Goal: Information Seeking & Learning: Compare options

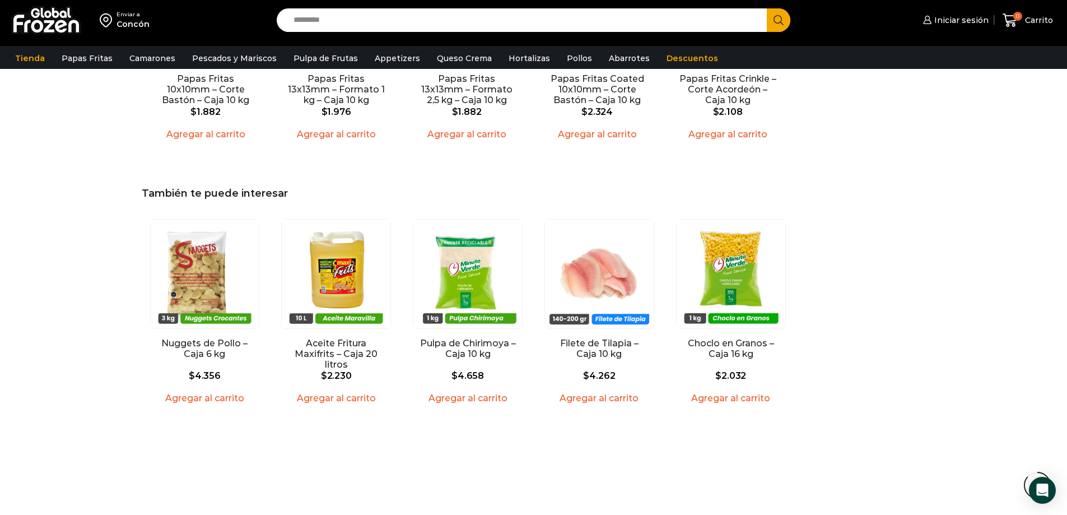
scroll to position [1176, 0]
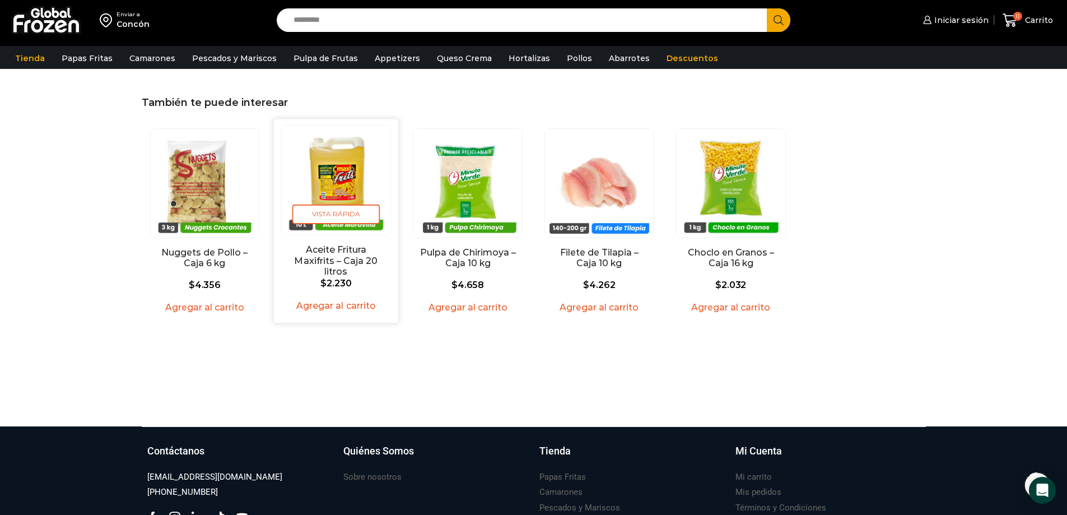
click at [348, 179] on img "2 / 5" at bounding box center [336, 179] width 109 height 109
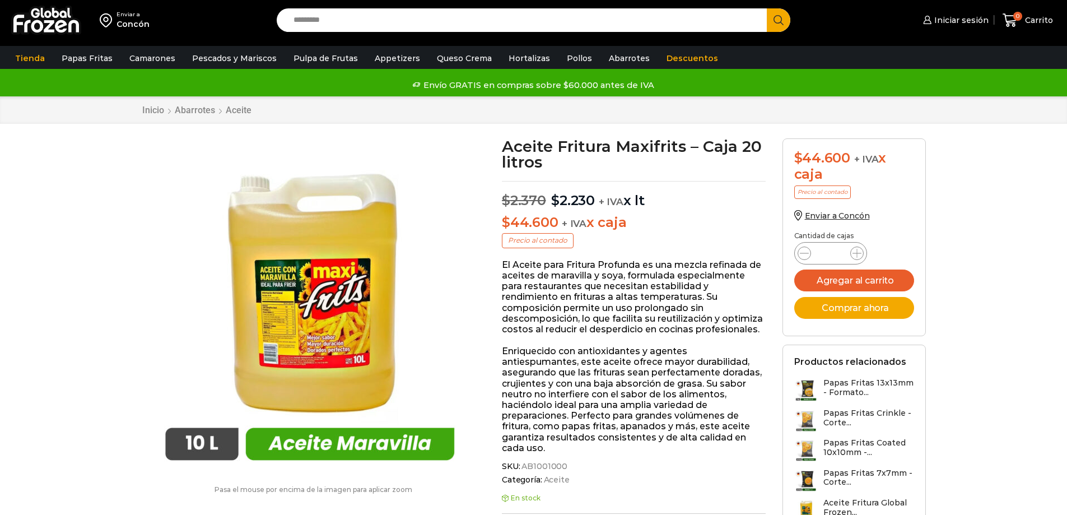
scroll to position [1, 0]
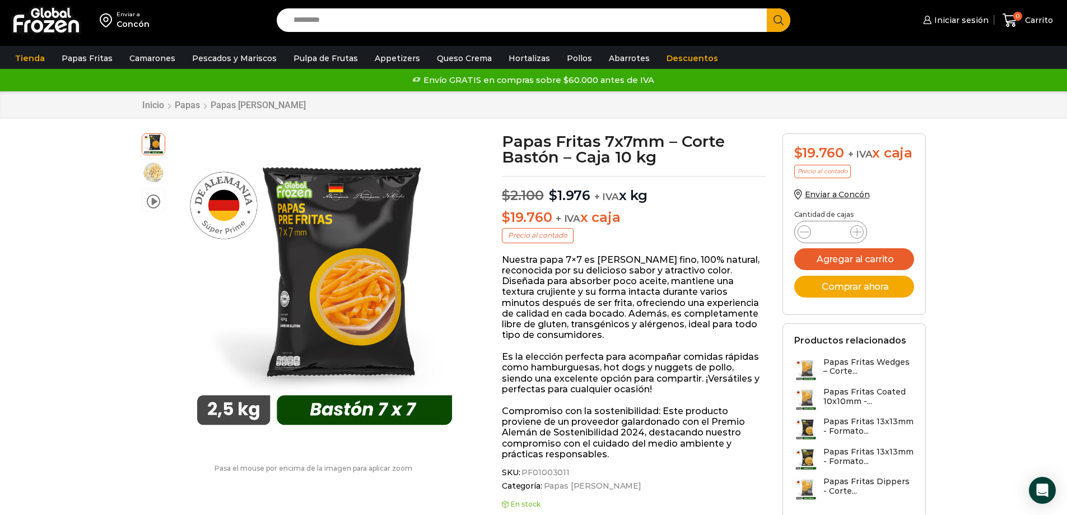
click at [566, 21] on input "Search input" at bounding box center [525, 20] width 474 height 24
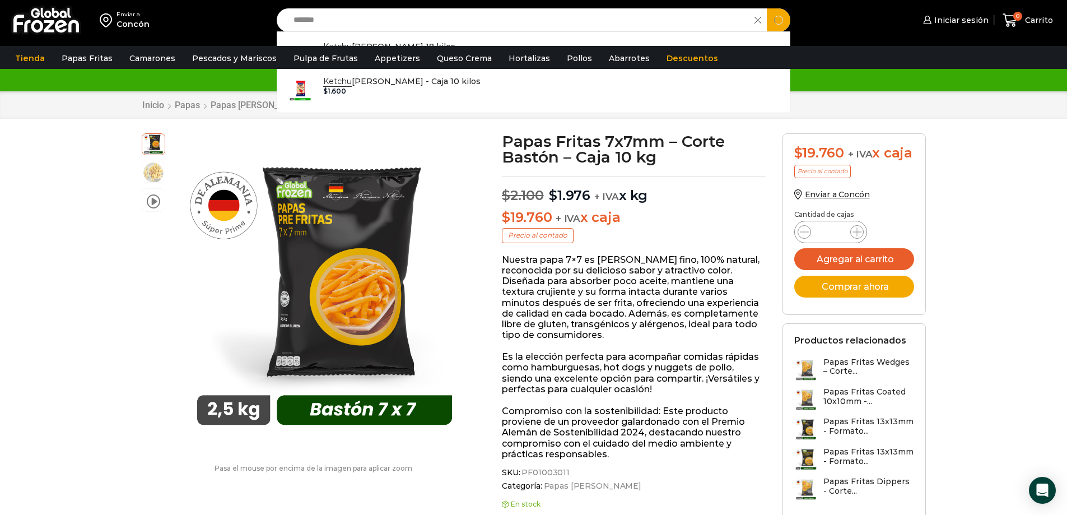
type input "*******"
click at [767, 8] on button "Search" at bounding box center [779, 20] width 24 height 24
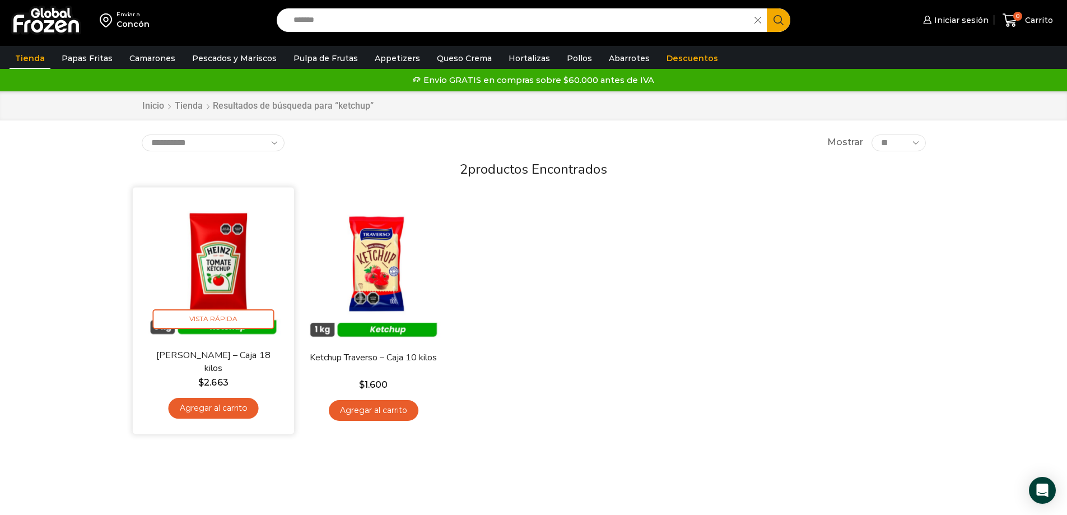
click at [232, 261] on img at bounding box center [213, 267] width 144 height 144
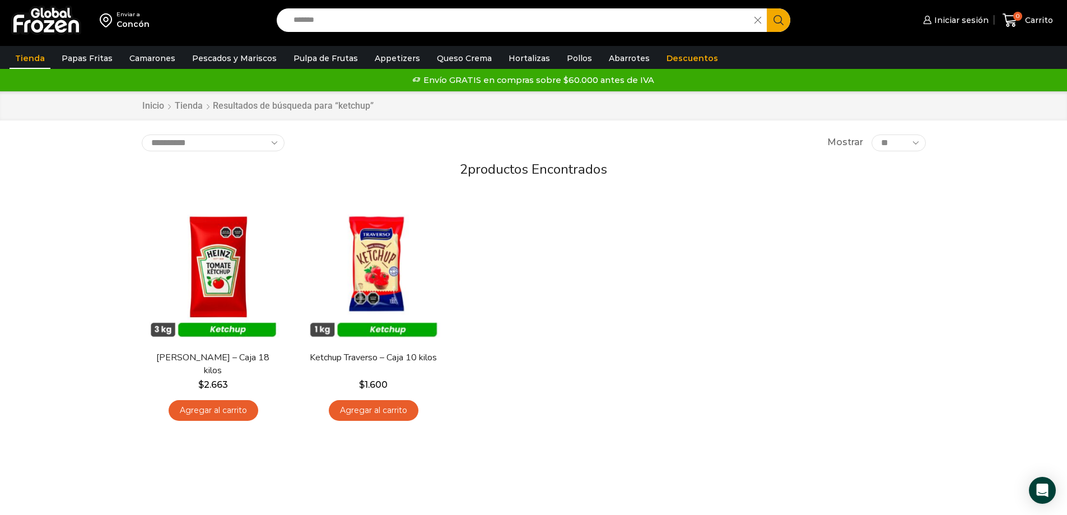
click at [525, 28] on input "*******" at bounding box center [518, 20] width 461 height 24
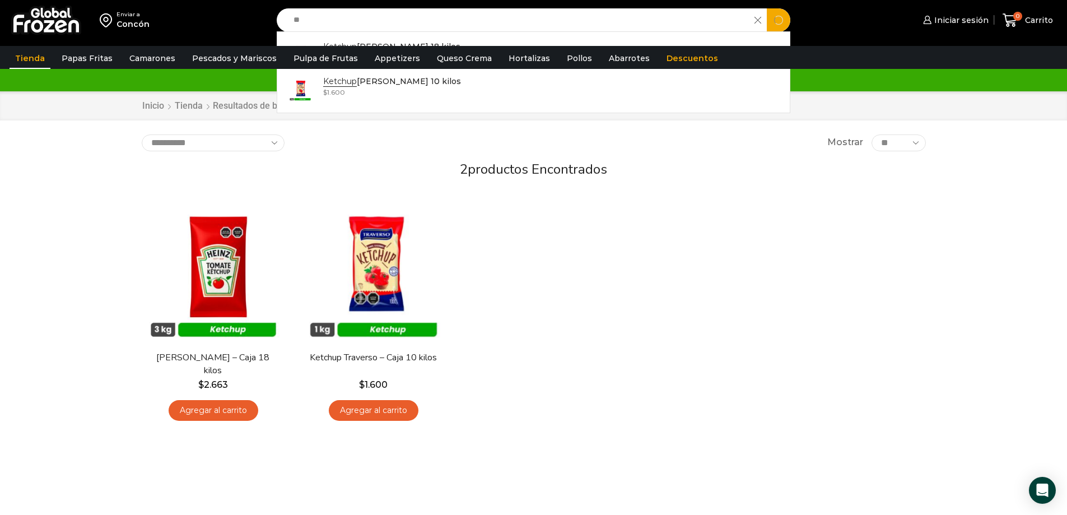
type input "*"
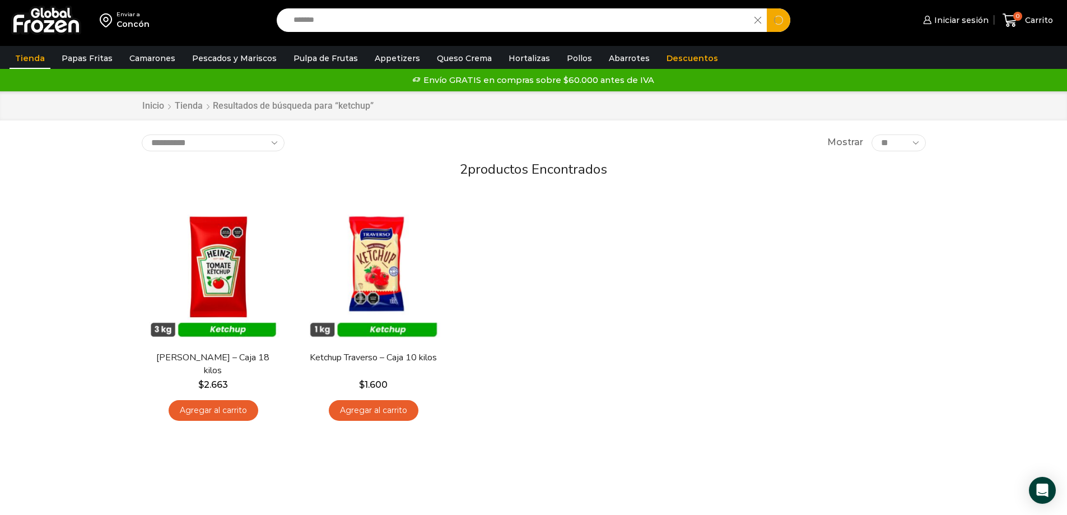
type input "*******"
click at [767, 8] on button "Search" at bounding box center [779, 20] width 24 height 24
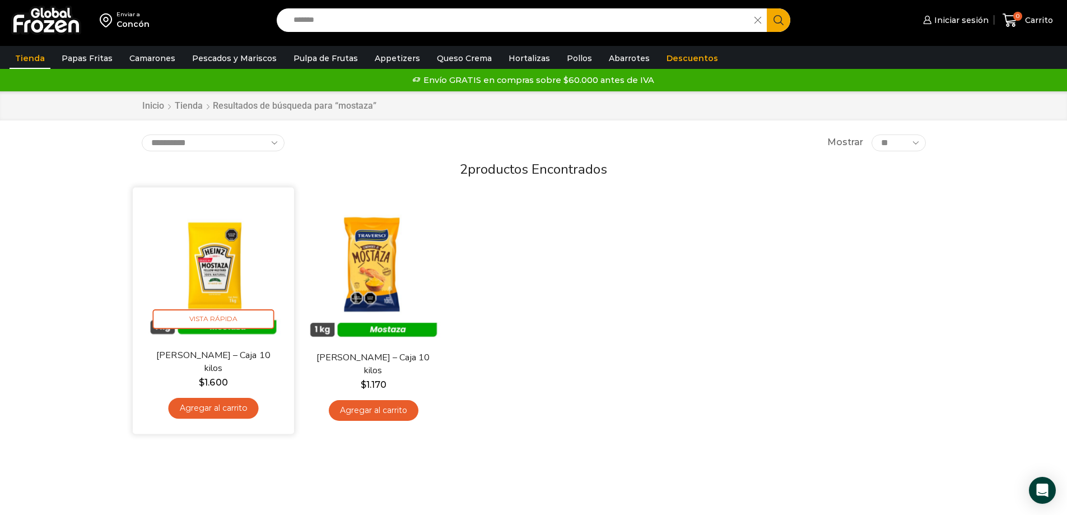
click at [223, 261] on img at bounding box center [213, 267] width 144 height 144
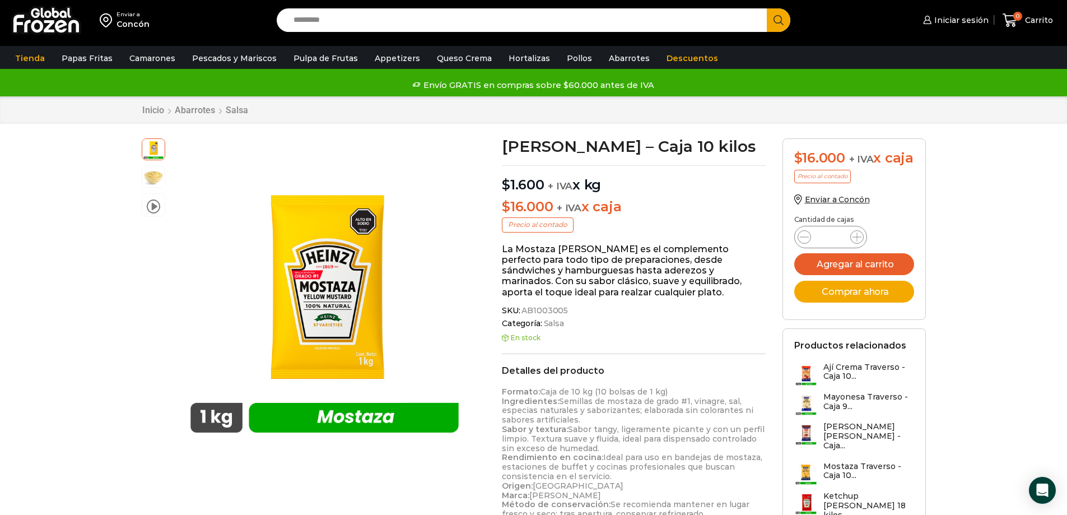
drag, startPoint x: 307, startPoint y: 20, endPoint x: 291, endPoint y: 25, distance: 17.2
click at [291, 25] on input "Search input" at bounding box center [525, 20] width 474 height 24
type input "*"
type input "******"
click at [767, 8] on button "Search" at bounding box center [779, 20] width 24 height 24
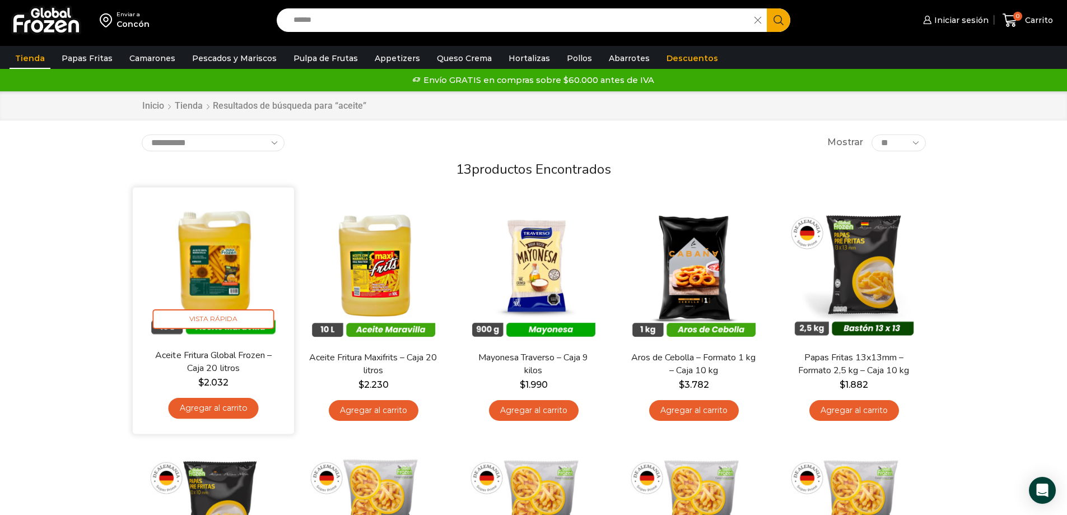
click at [240, 286] on img at bounding box center [213, 267] width 144 height 144
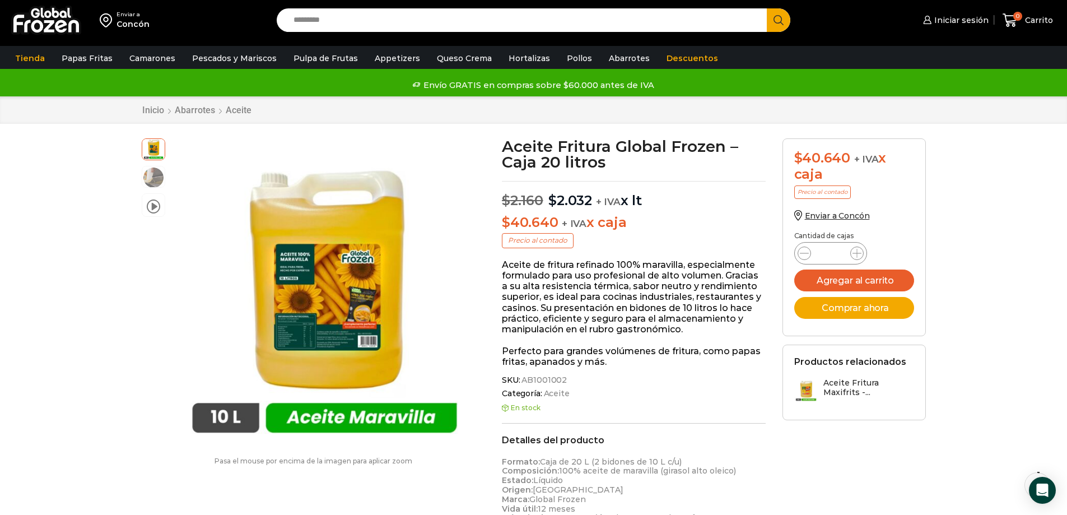
scroll to position [131, 0]
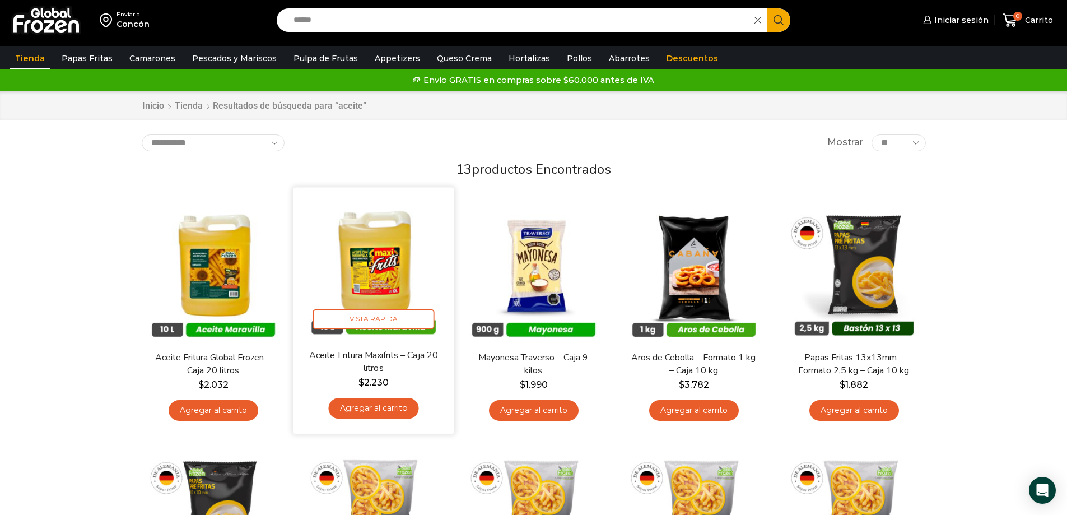
click at [391, 244] on img at bounding box center [373, 267] width 144 height 144
click at [357, 258] on img at bounding box center [373, 267] width 144 height 144
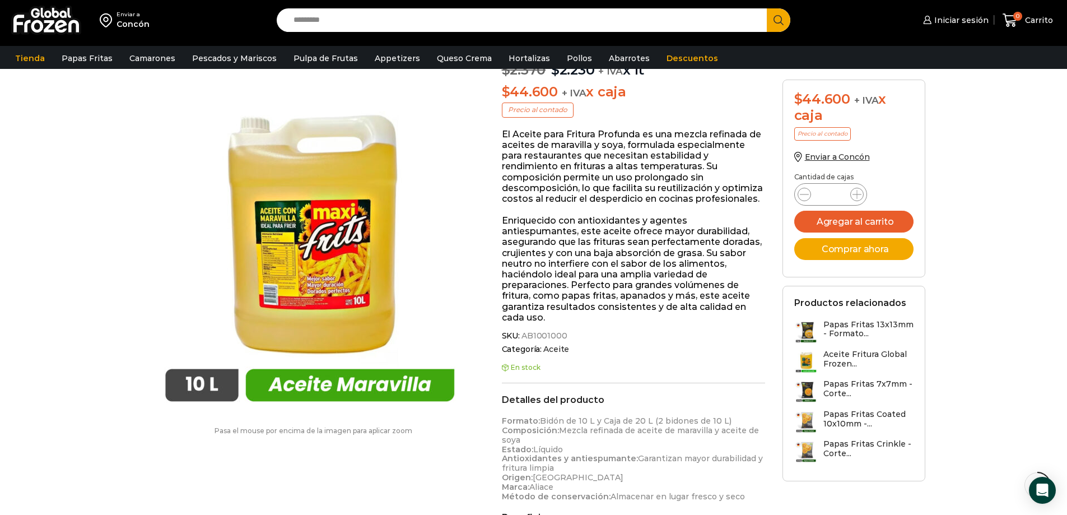
scroll to position [262, 0]
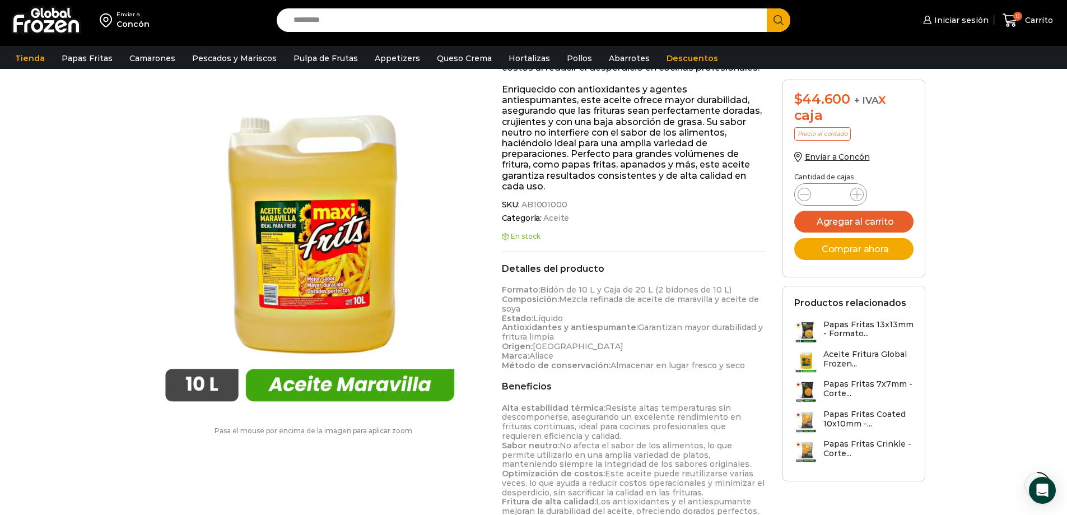
click at [309, 247] on img at bounding box center [310, 248] width 336 height 336
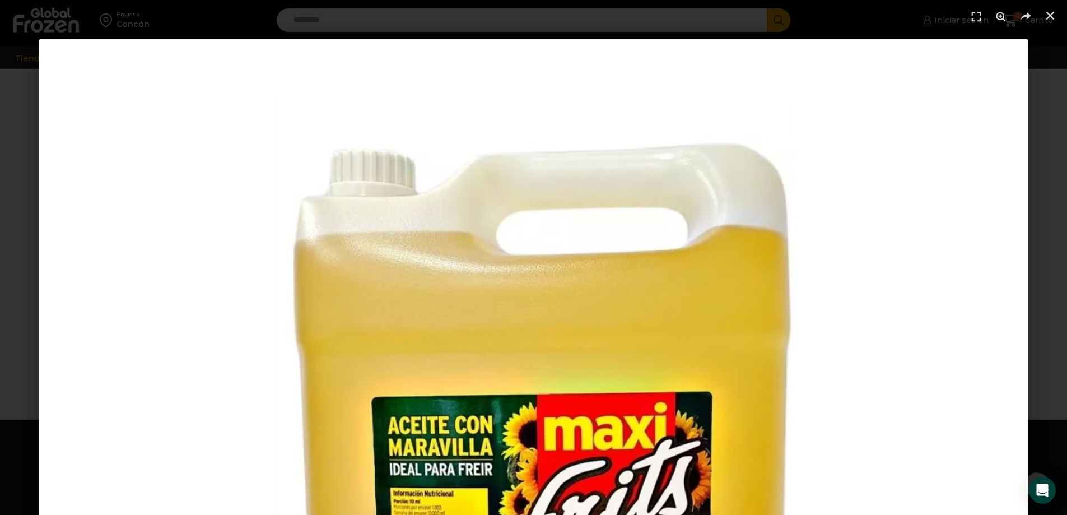
scroll to position [1041, 0]
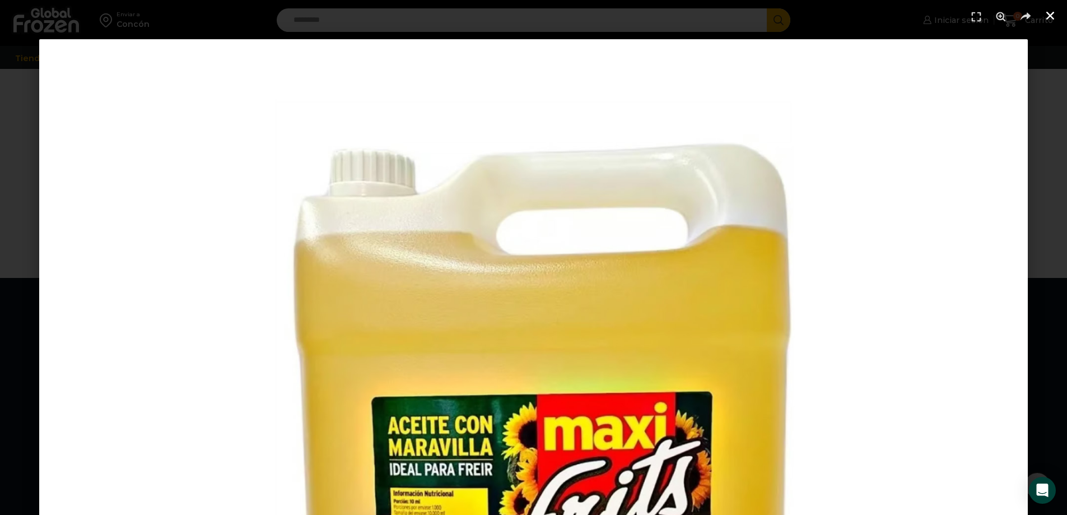
click at [1049, 16] on icon "Cerrar (Esc)" at bounding box center [1049, 15] width 11 height 11
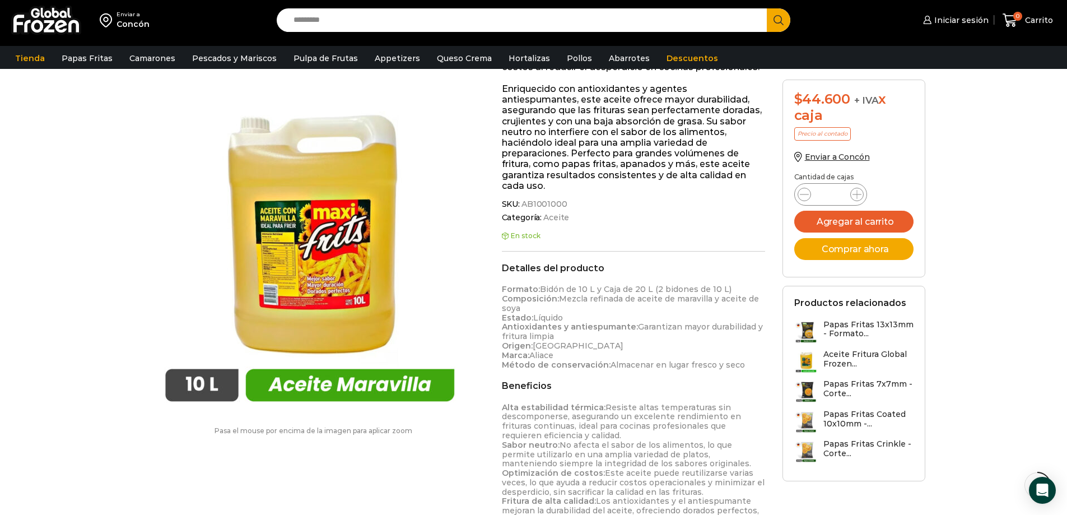
scroll to position [127, 0]
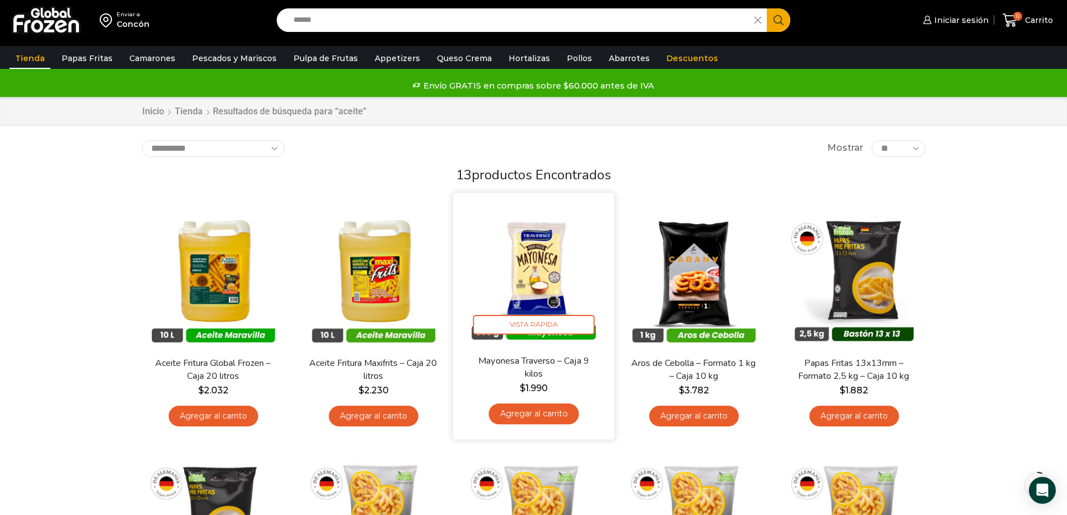
scroll to position [130, 0]
